Goal: Find contact information: Find contact information

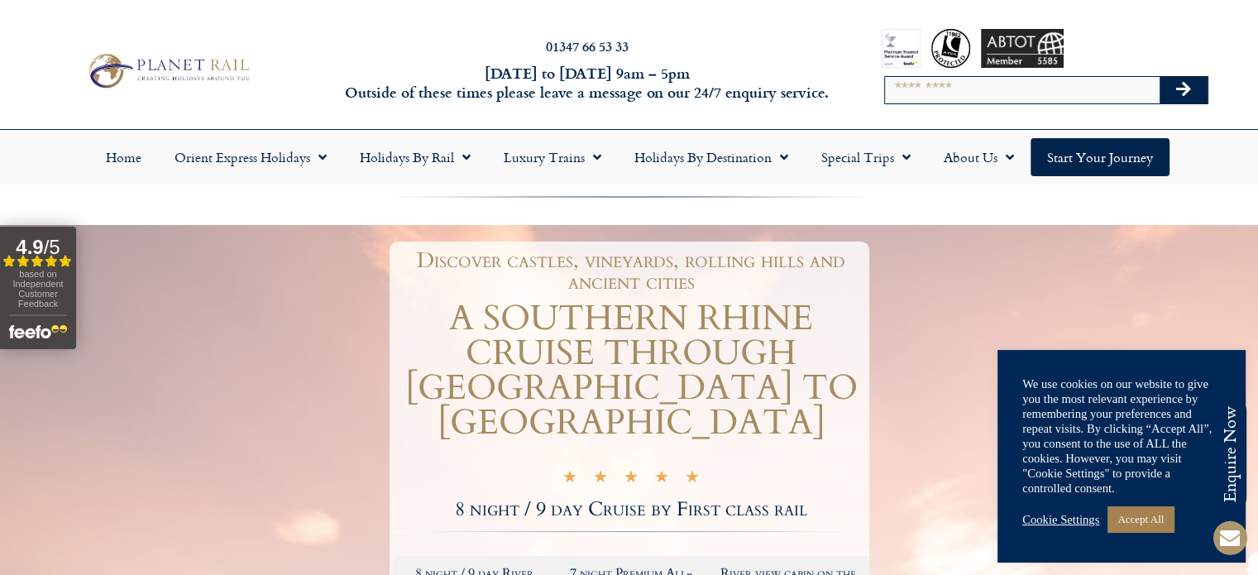
click at [1074, 516] on link "Cookie Settings" at bounding box center [1060, 519] width 77 height 15
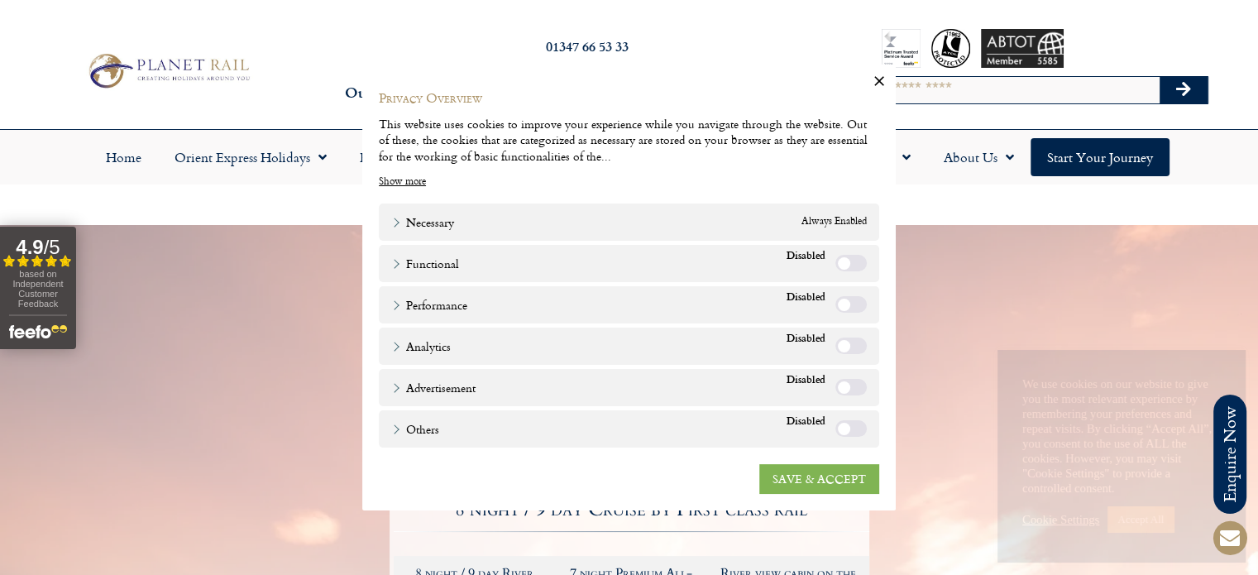
click at [802, 470] on link "SAVE & ACCEPT" at bounding box center [819, 479] width 120 height 30
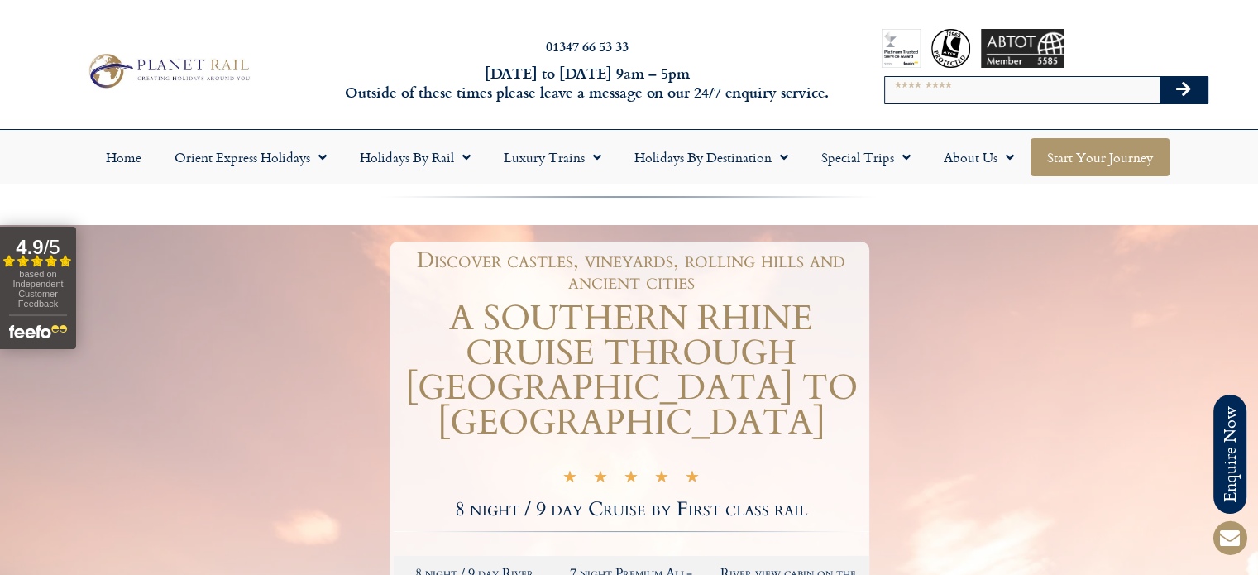
click at [1108, 159] on link "Start your Journey" at bounding box center [1100, 157] width 139 height 38
